Goal: Task Accomplishment & Management: Use online tool/utility

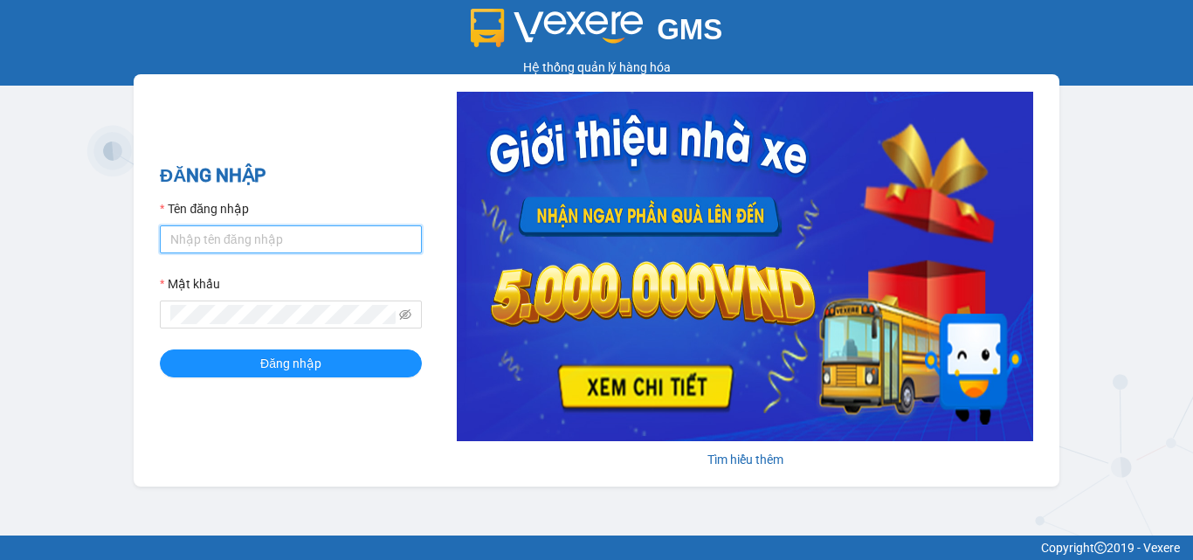
click at [185, 232] on input "Tên đăng nhập" at bounding box center [291, 239] width 262 height 28
type input "thoa.phuongnam"
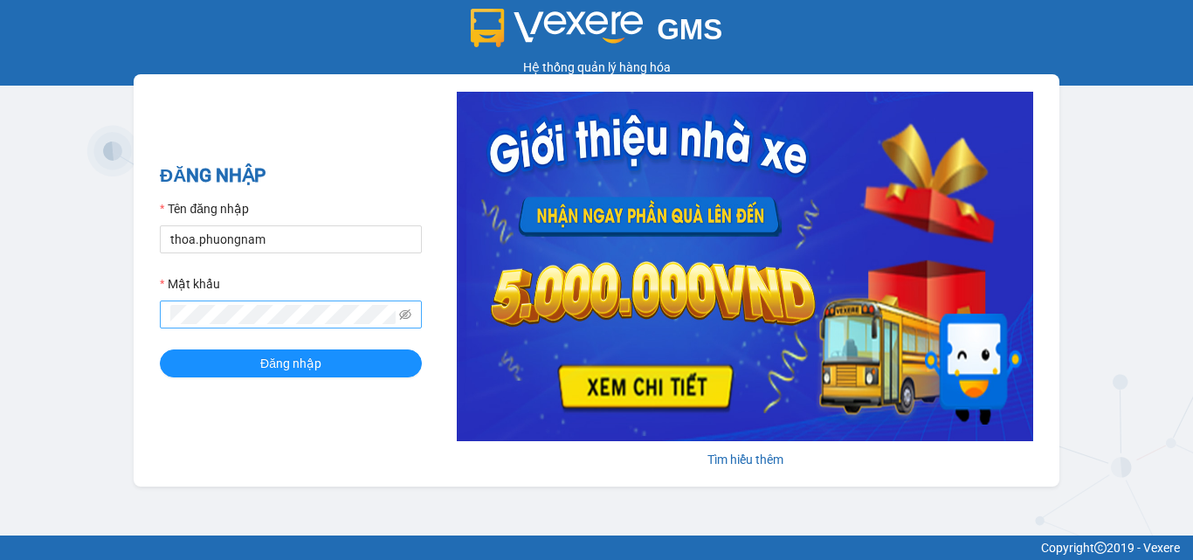
click at [204, 304] on span at bounding box center [291, 314] width 262 height 28
click at [160, 349] on button "Đăng nhập" at bounding box center [291, 363] width 262 height 28
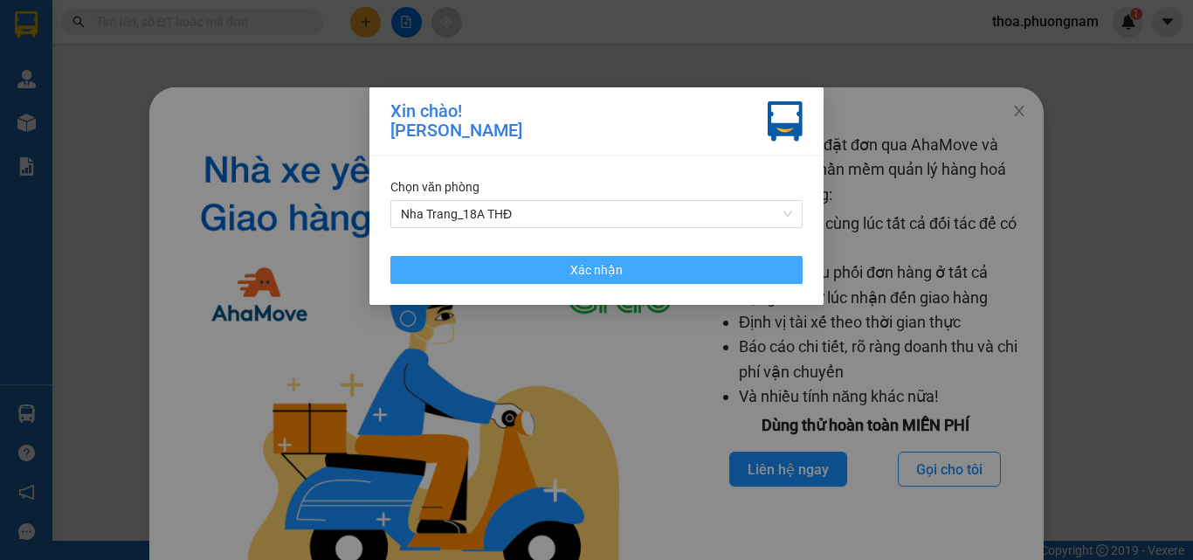
click at [761, 277] on button "Xác nhận" at bounding box center [596, 270] width 412 height 28
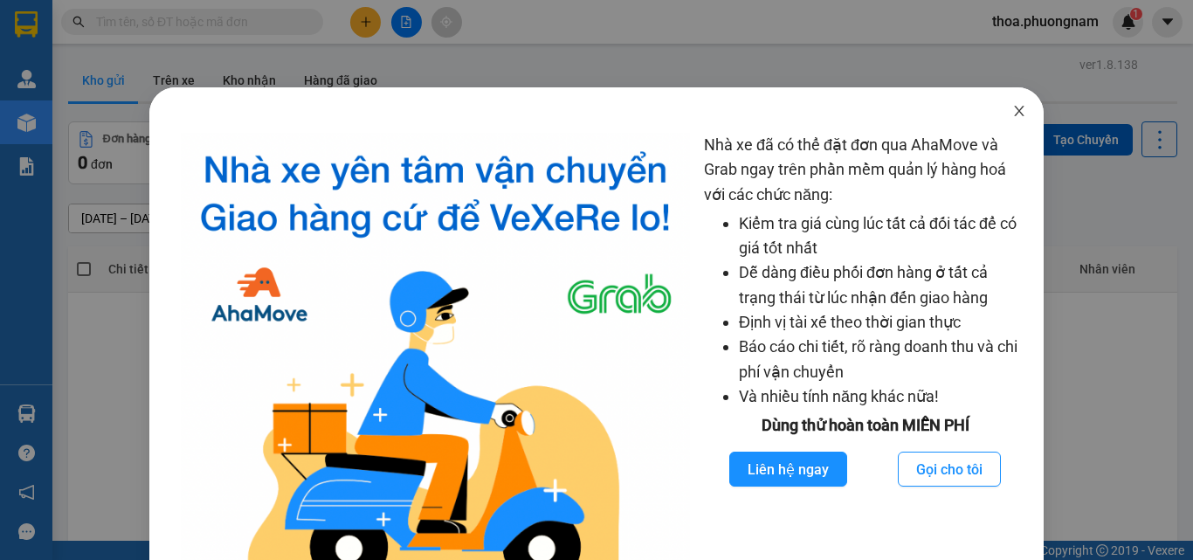
click at [1009, 119] on span "Close" at bounding box center [1019, 111] width 49 height 49
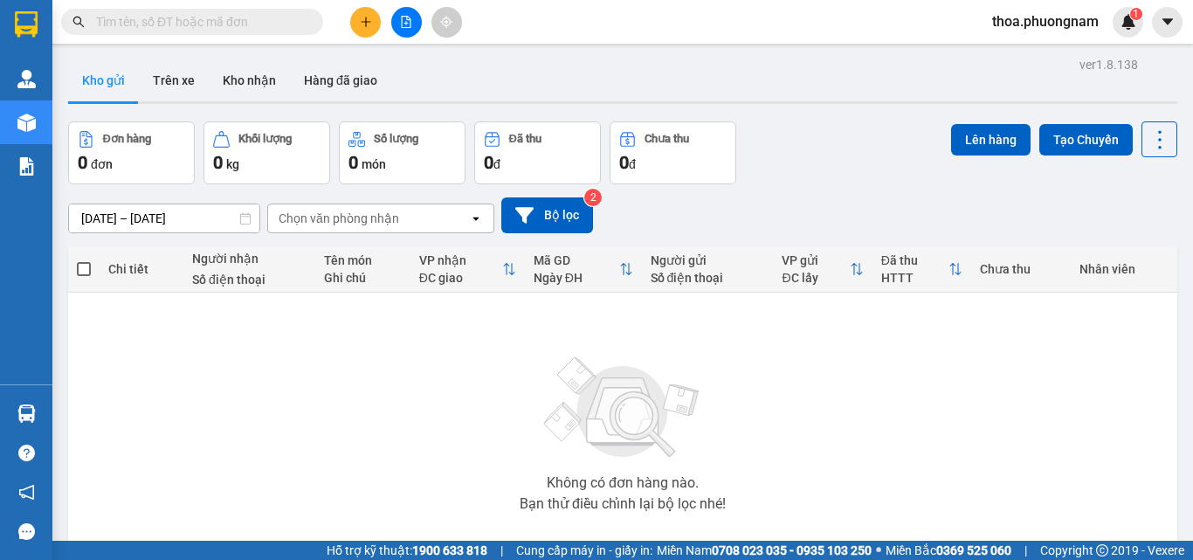
click at [249, 15] on input "text" at bounding box center [199, 21] width 206 height 19
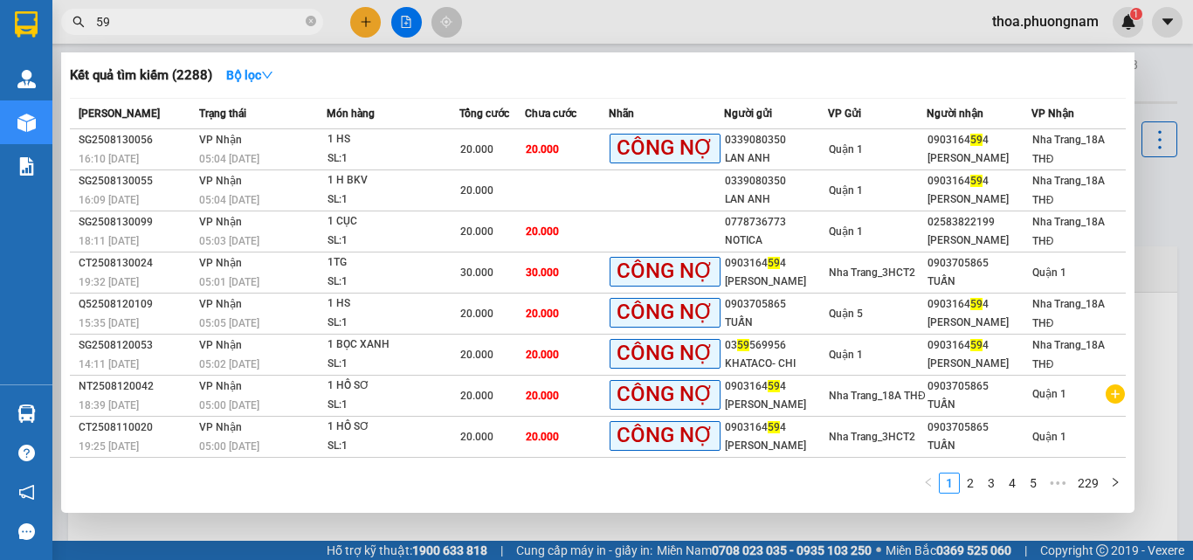
type input "5"
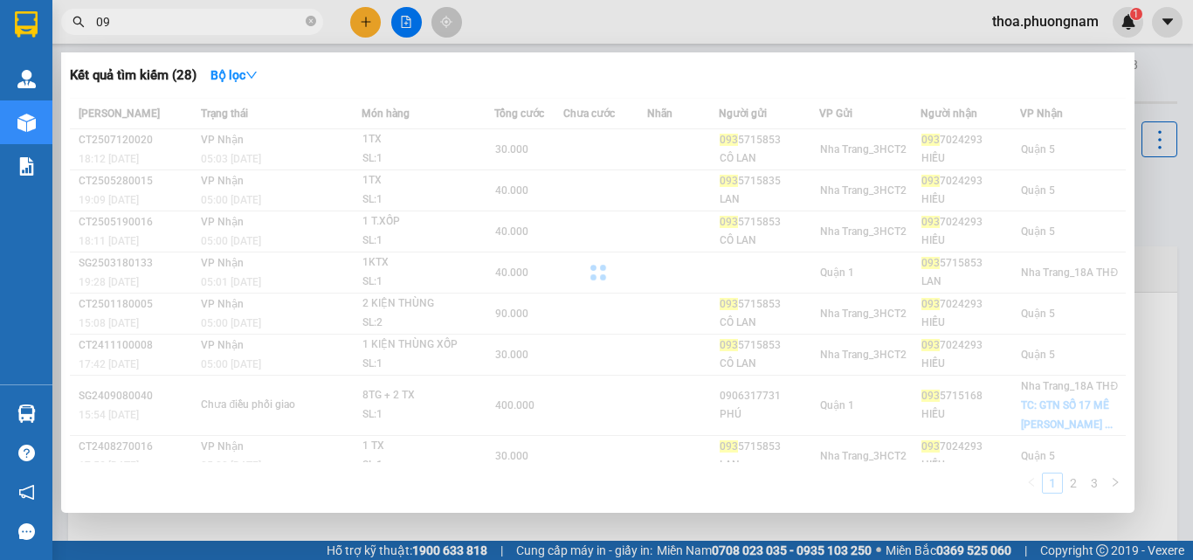
type input "0"
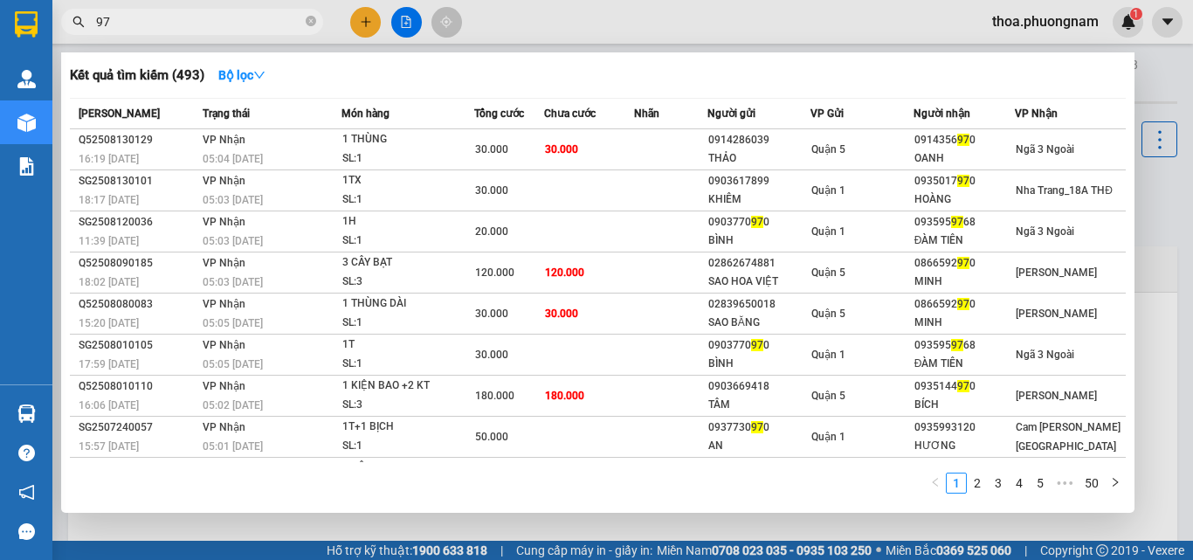
type input "9"
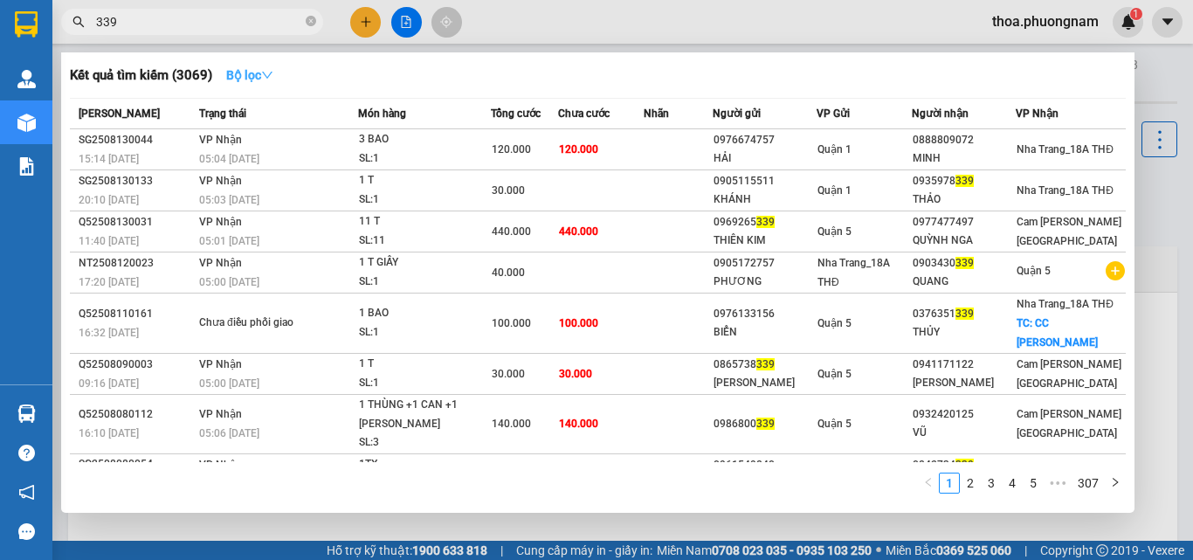
type input "339"
click at [258, 71] on strong "Bộ lọc" at bounding box center [249, 75] width 47 height 14
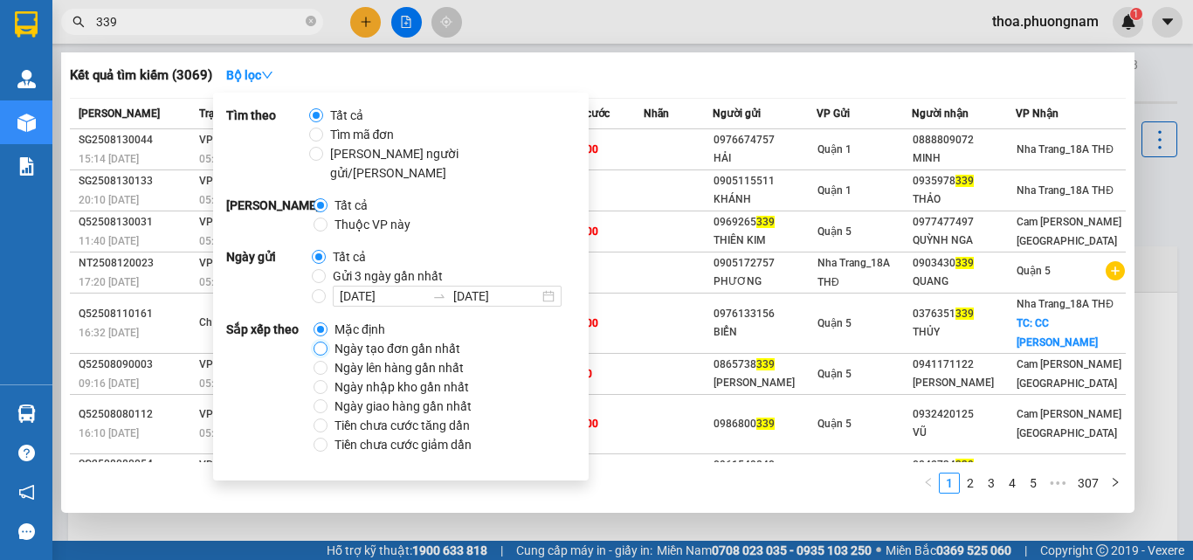
click at [325, 341] on input "Ngày tạo đơn gần nhất" at bounding box center [320, 348] width 14 height 14
radio input "true"
radio input "false"
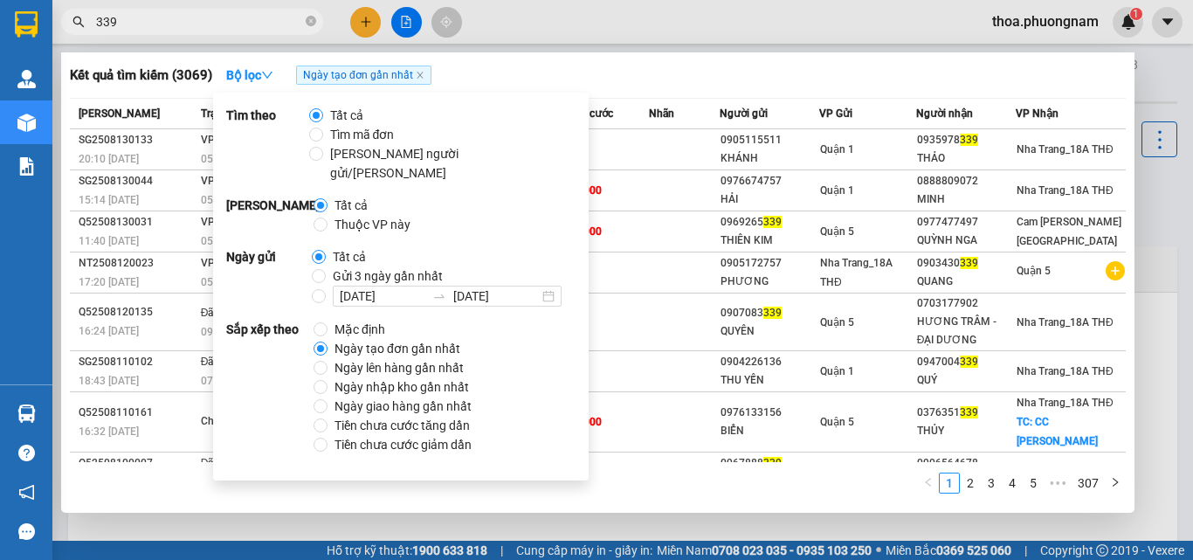
click at [199, 15] on input "339" at bounding box center [199, 21] width 206 height 19
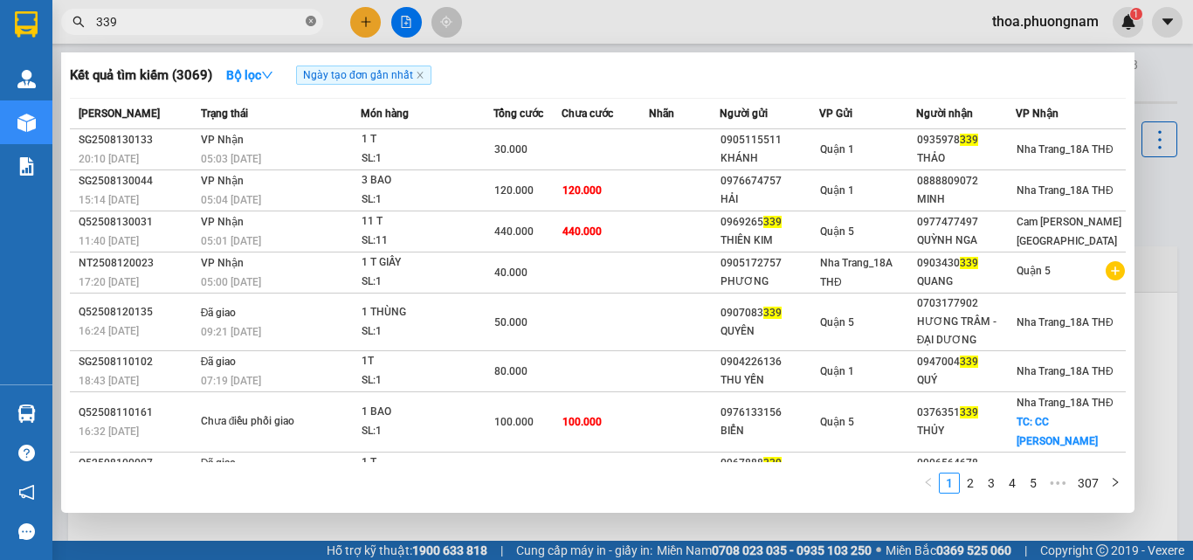
click at [310, 20] on icon "close-circle" at bounding box center [311, 21] width 10 height 10
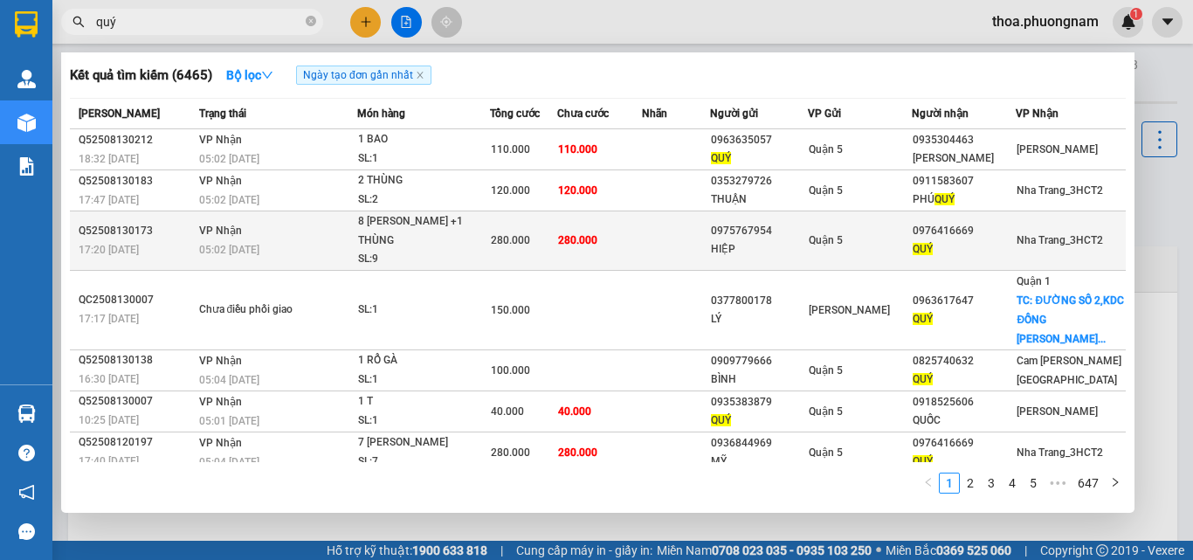
scroll to position [116, 0]
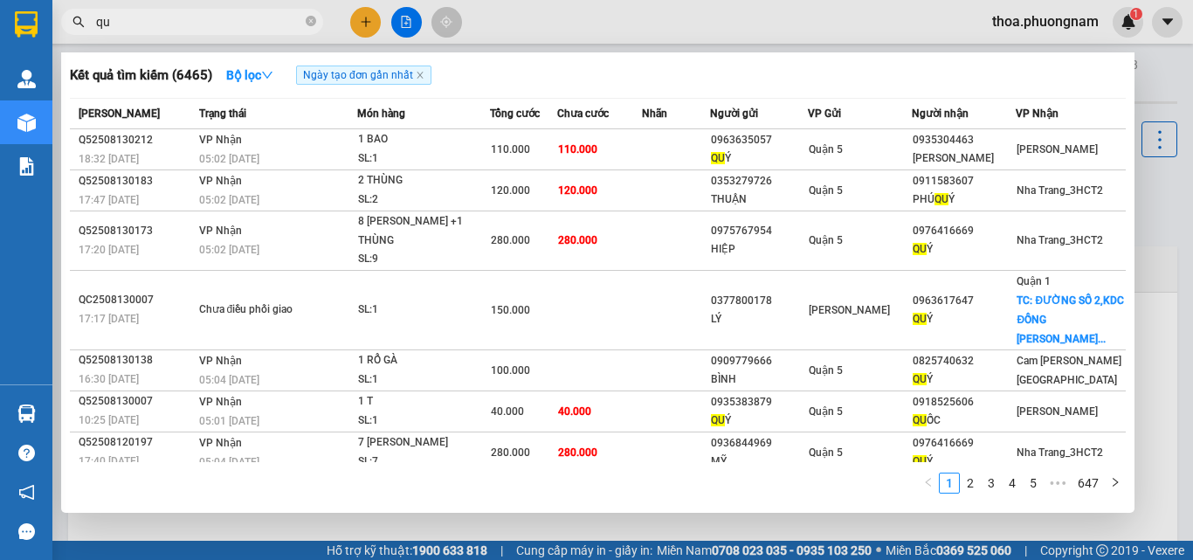
type input "q"
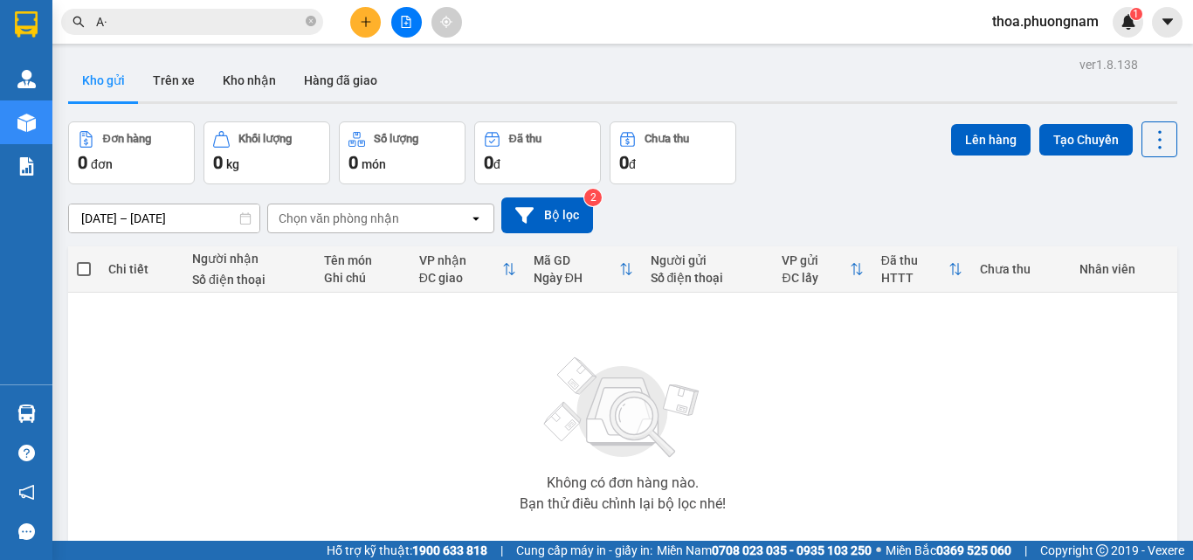
type input "A"
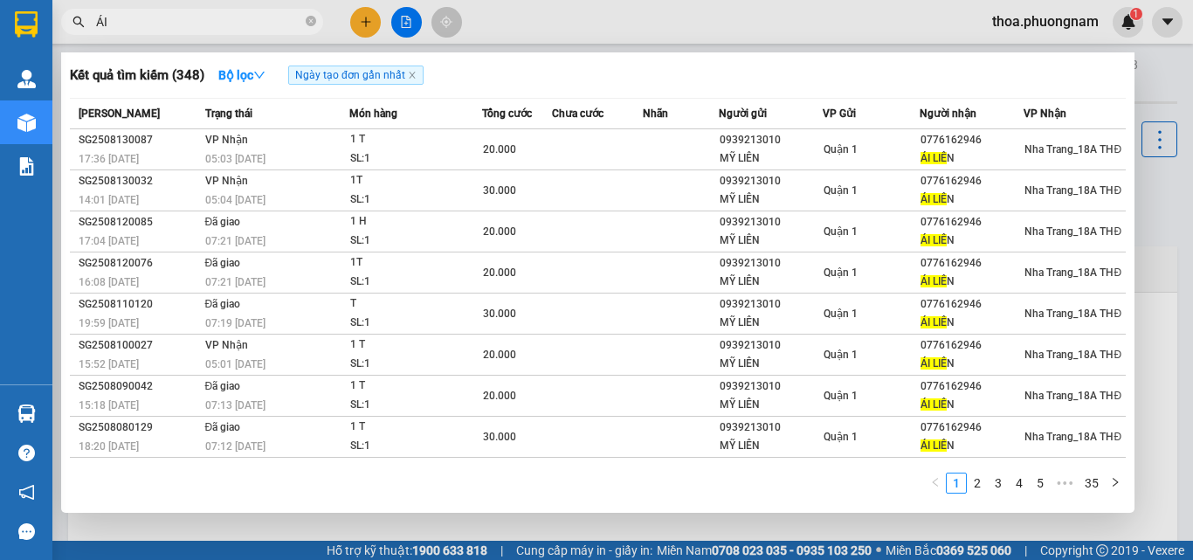
type input "Á"
type input "A"
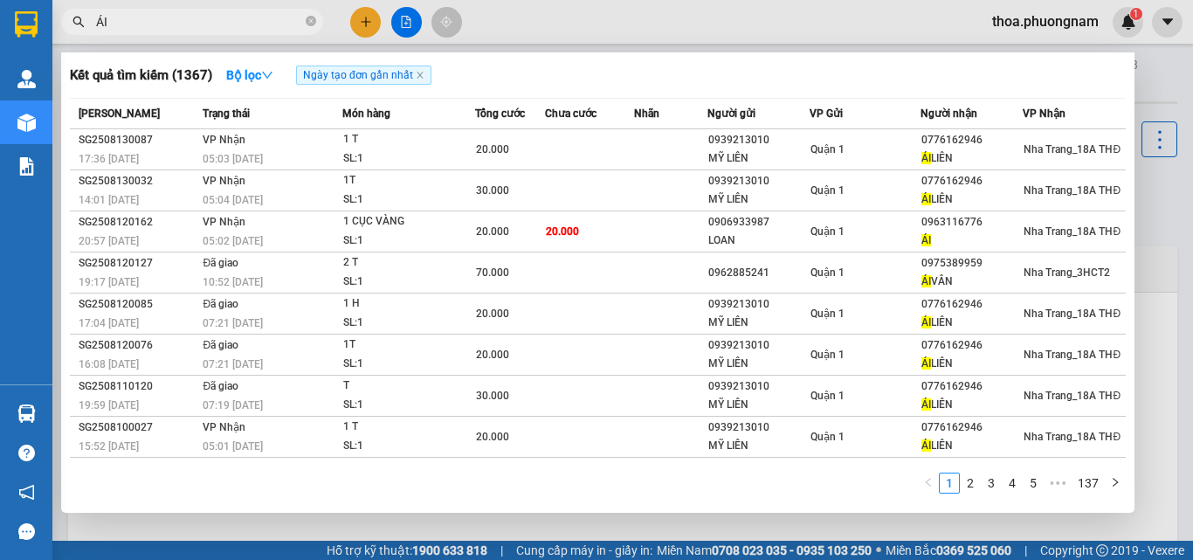
type input "Á"
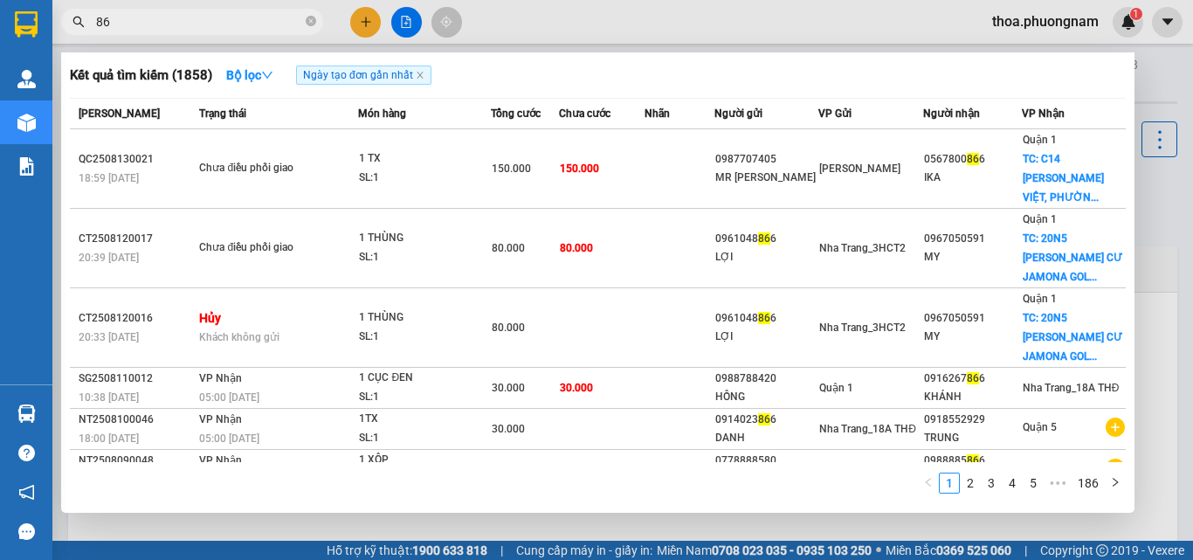
type input "8"
type input "886"
